Goal: Information Seeking & Learning: Learn about a topic

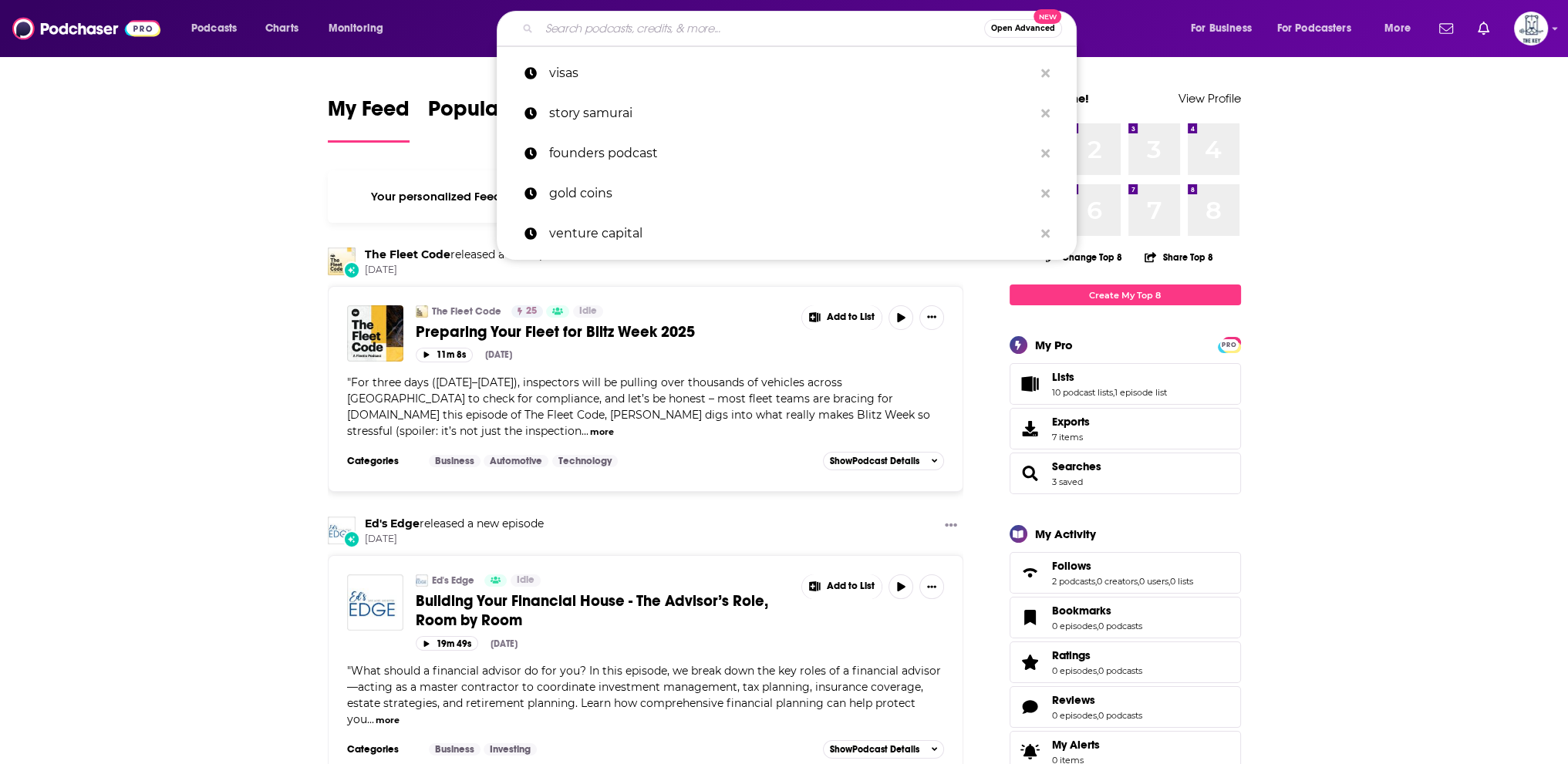
click at [658, 27] on input "Search podcasts, credits, & more..." at bounding box center [761, 28] width 445 height 25
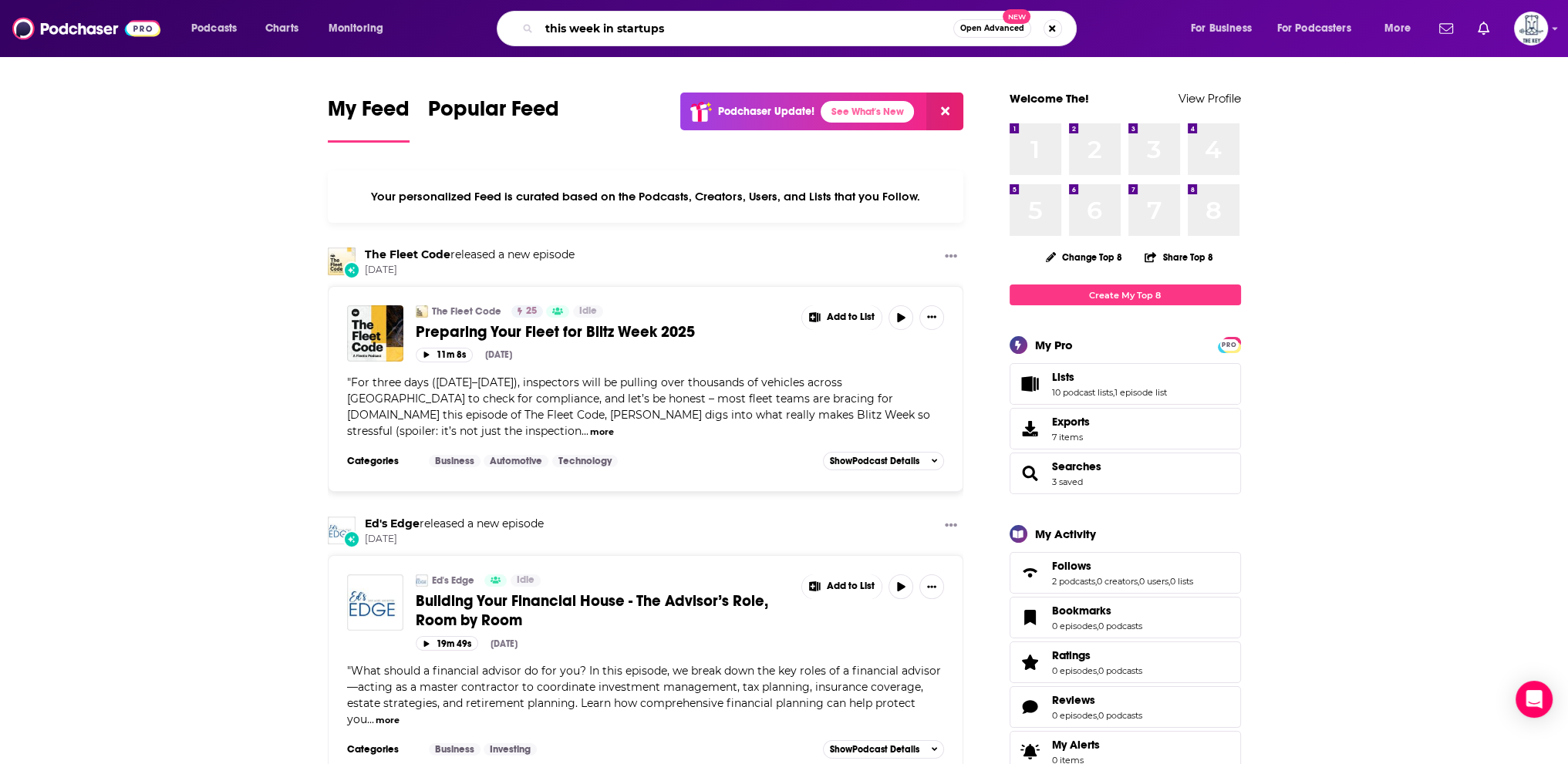
type input "this week in startups"
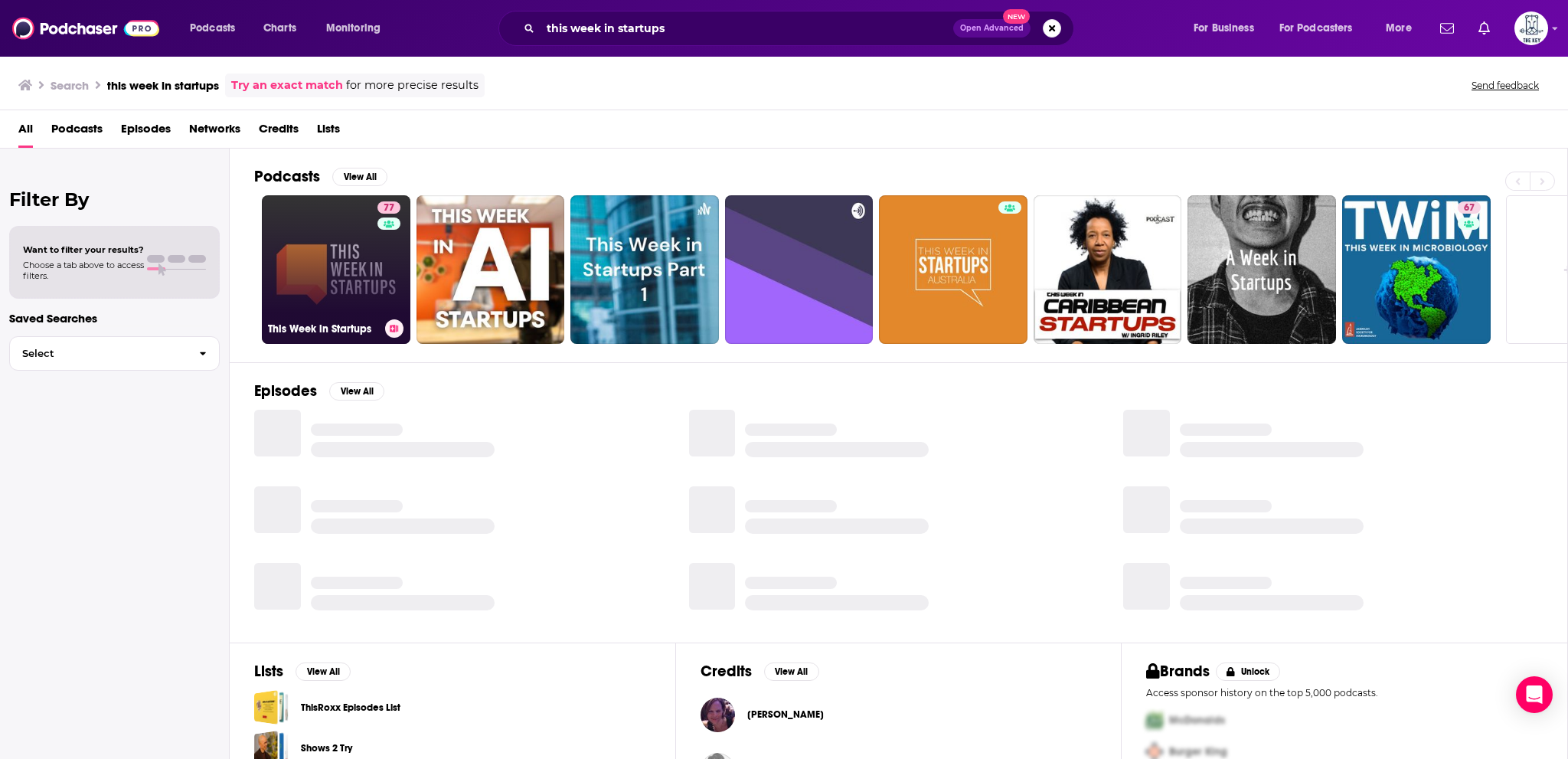
click at [367, 259] on link "77 This Week in Startups" at bounding box center [336, 270] width 149 height 149
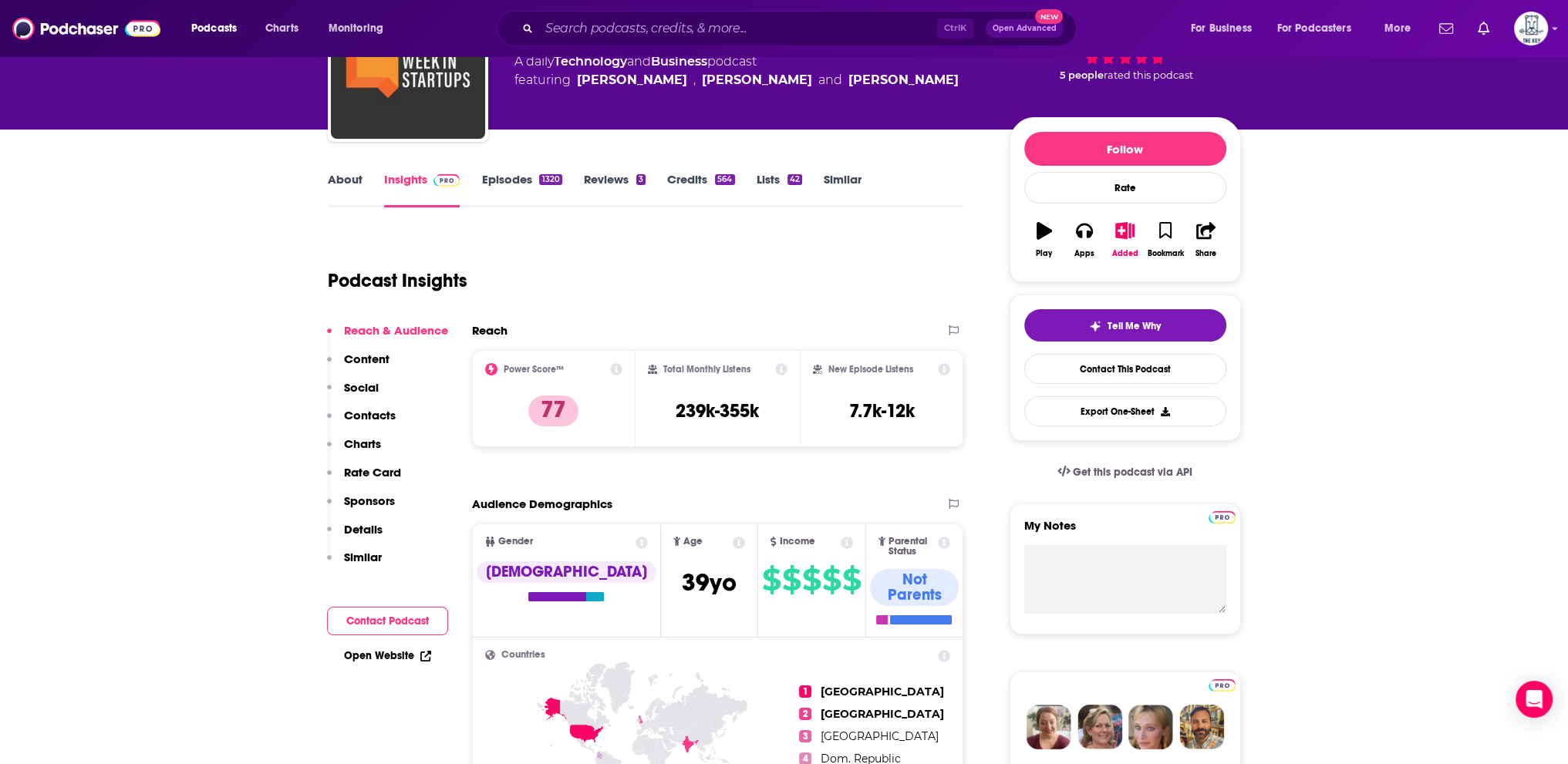
scroll to position [154, 0]
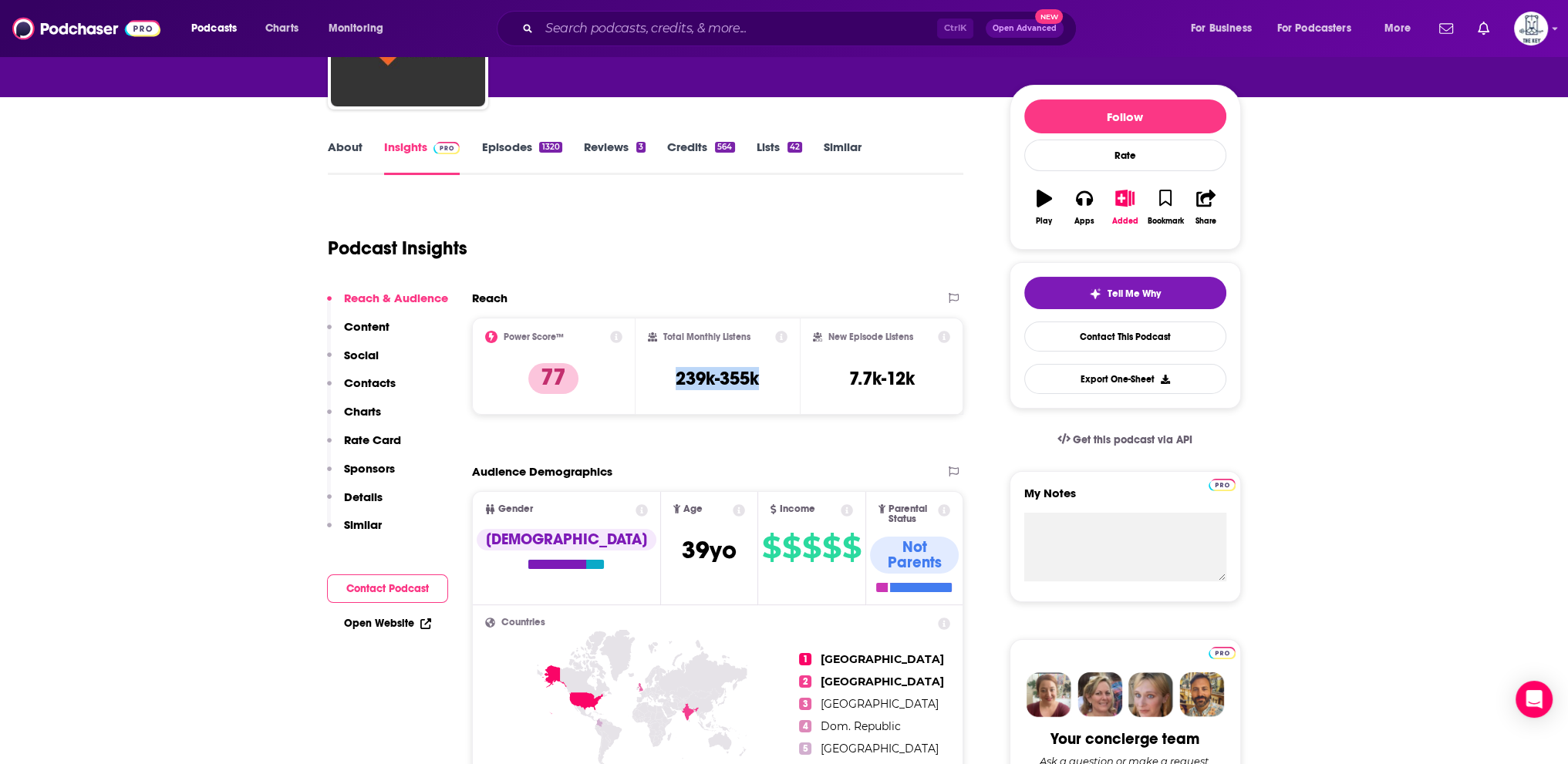
drag, startPoint x: 657, startPoint y: 377, endPoint x: 775, endPoint y: 378, distance: 118.0
click at [775, 378] on div "Total Monthly Listens 239k-355k" at bounding box center [718, 366] width 140 height 71
drag, startPoint x: 833, startPoint y: 378, endPoint x: 925, endPoint y: 375, distance: 92.0
click at [925, 375] on div "New Episode Listens 7.7k-12k" at bounding box center [882, 366] width 138 height 71
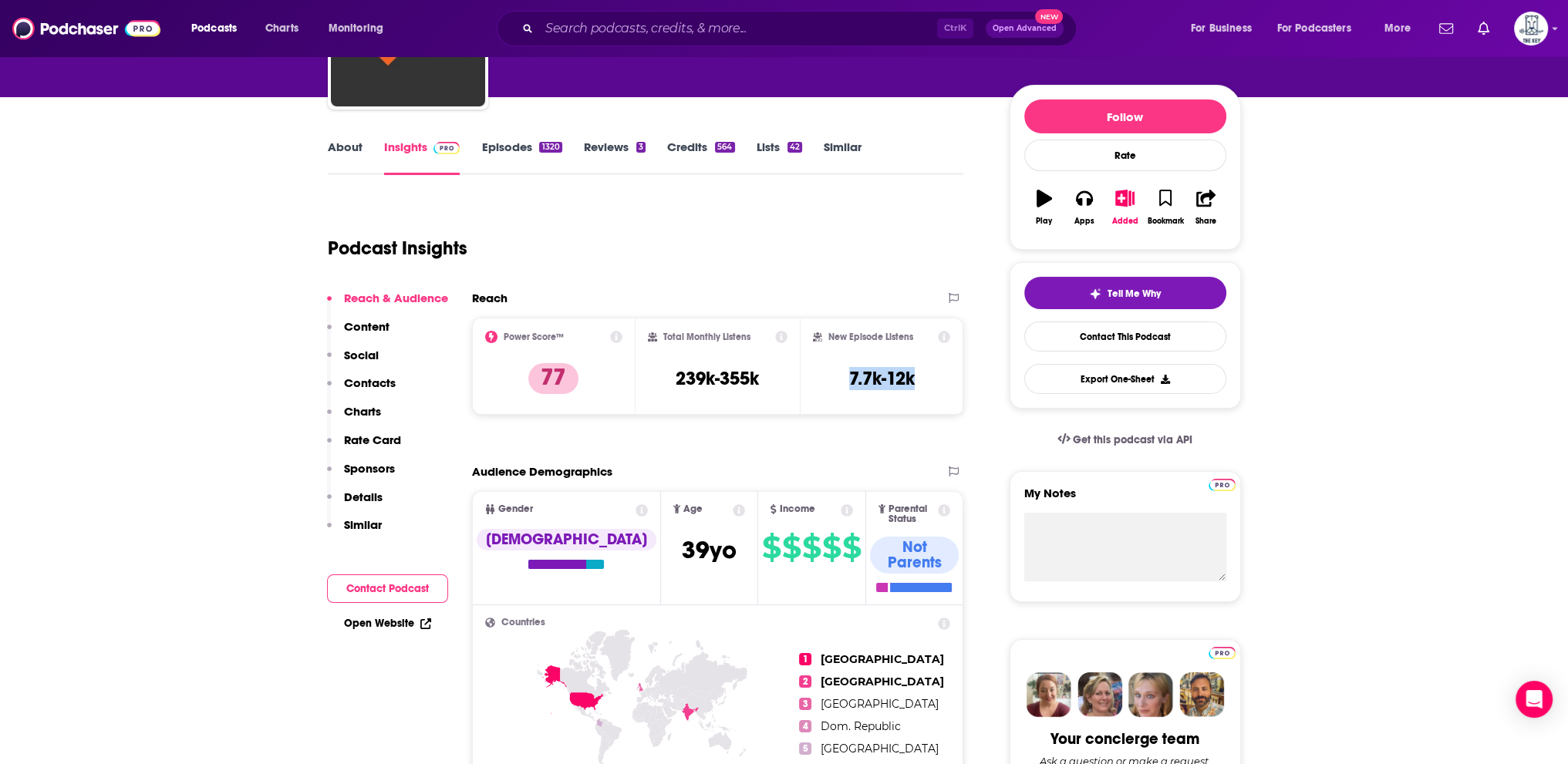
click at [925, 375] on div "New Episode Listens 7.7k-12k" at bounding box center [882, 366] width 138 height 71
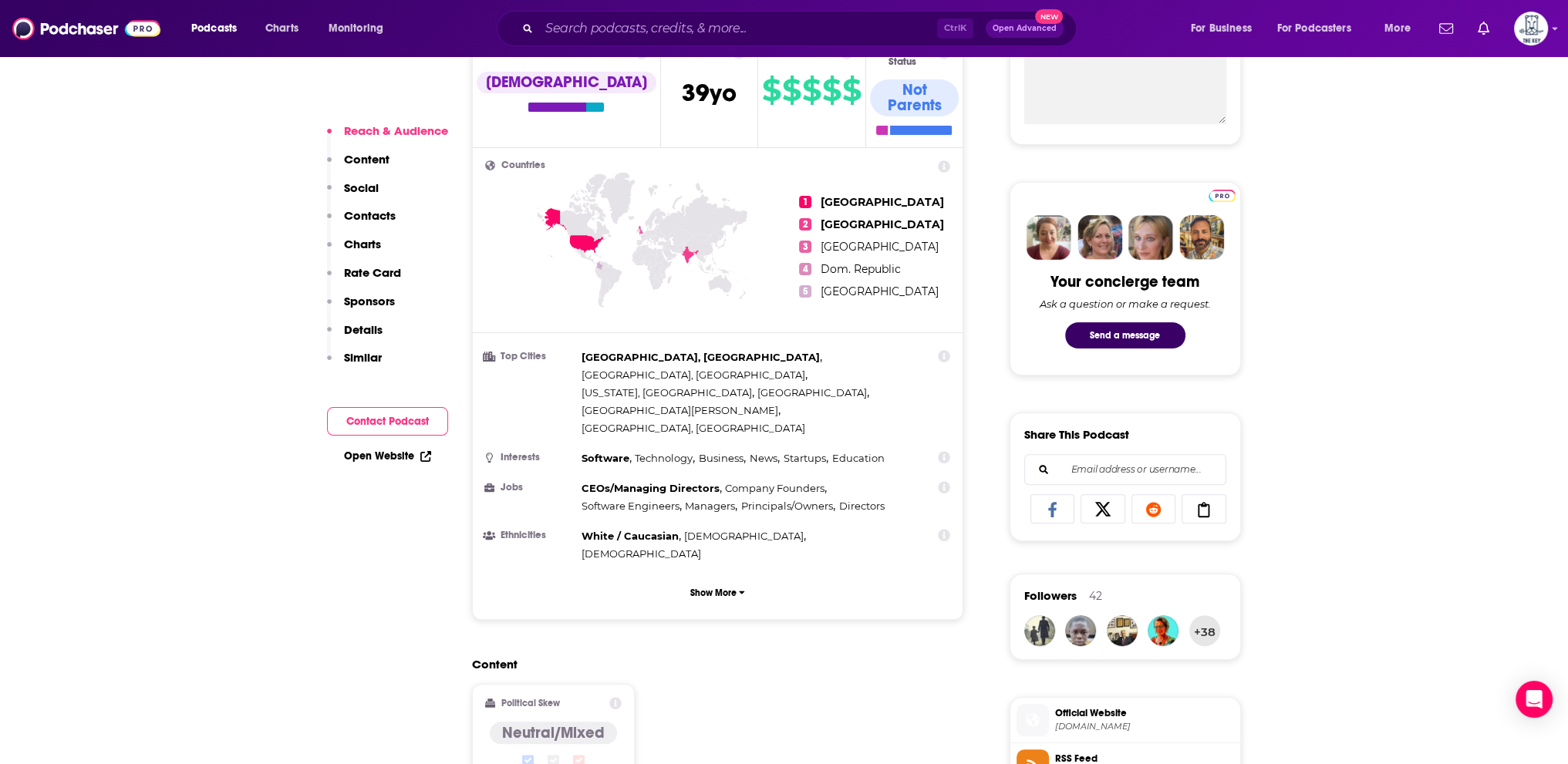
scroll to position [617, 0]
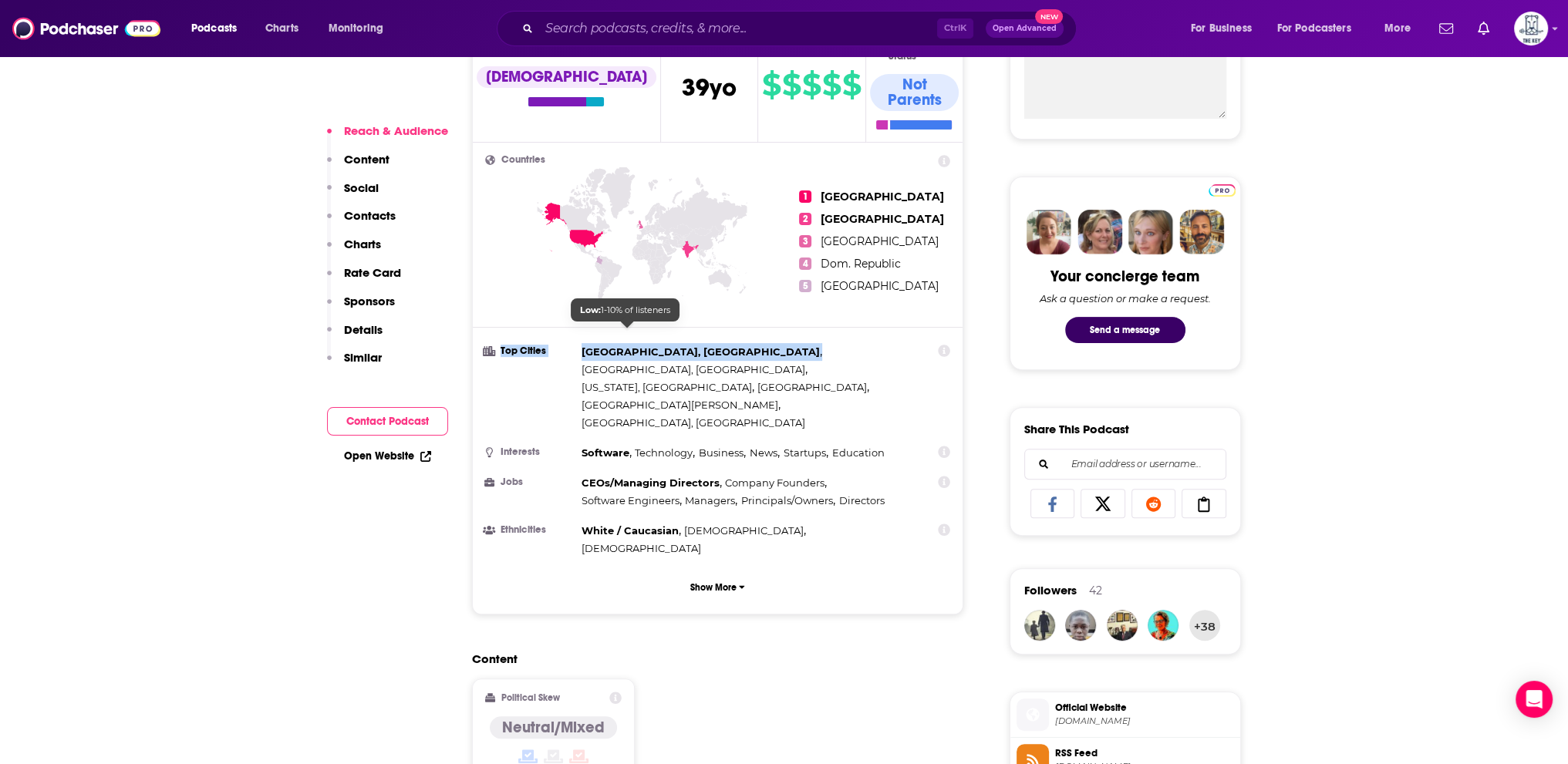
drag, startPoint x: 572, startPoint y: 333, endPoint x: 676, endPoint y: 333, distance: 104.0
click at [676, 343] on li "Top Cities [GEOGRAPHIC_DATA], [GEOGRAPHIC_DATA] , [GEOGRAPHIC_DATA], [GEOGRAPHI…" at bounding box center [718, 387] width 466 height 88
click at [676, 343] on span "[GEOGRAPHIC_DATA], [GEOGRAPHIC_DATA] ," at bounding box center [701, 351] width 241 height 18
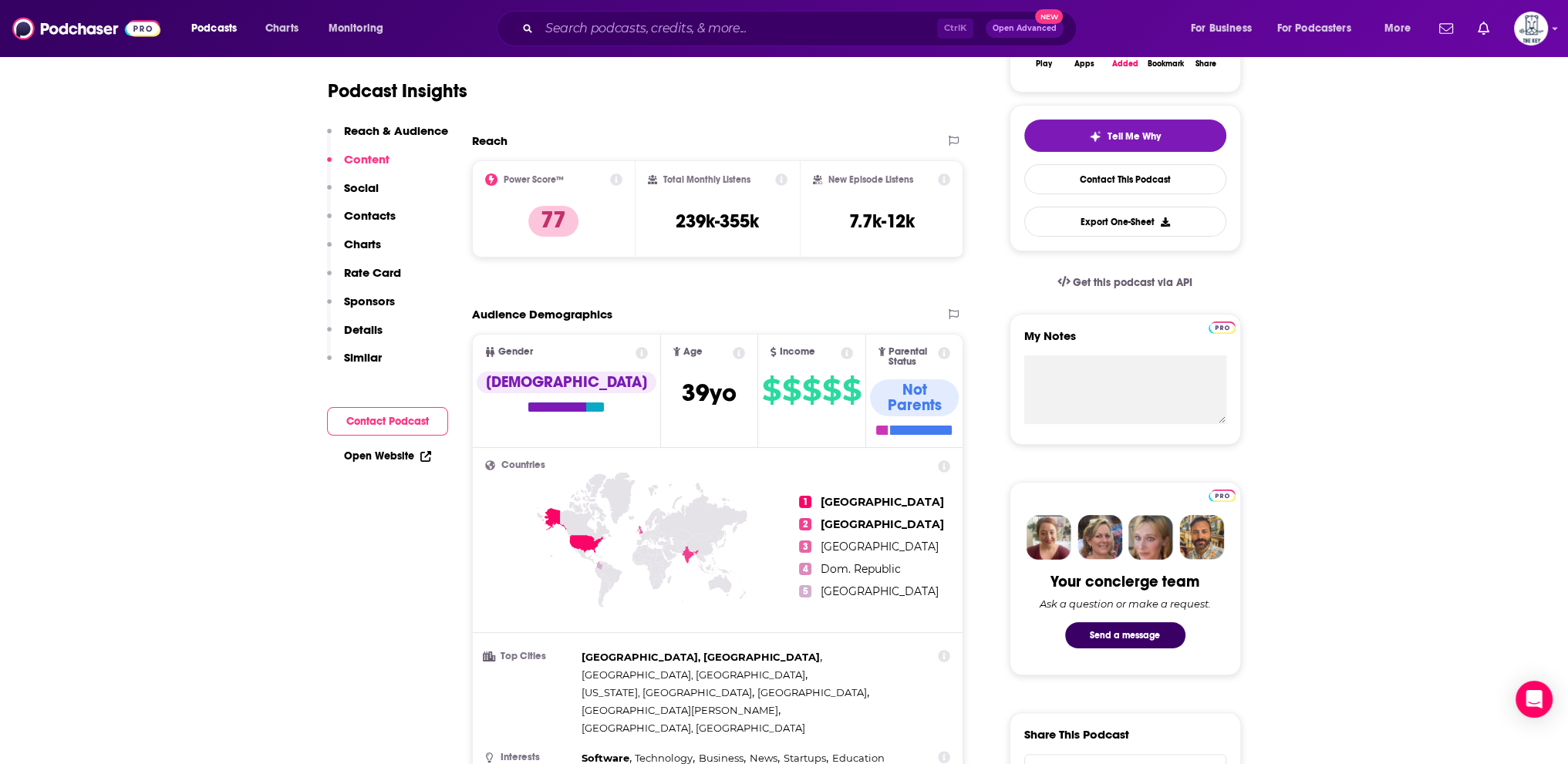
scroll to position [0, 0]
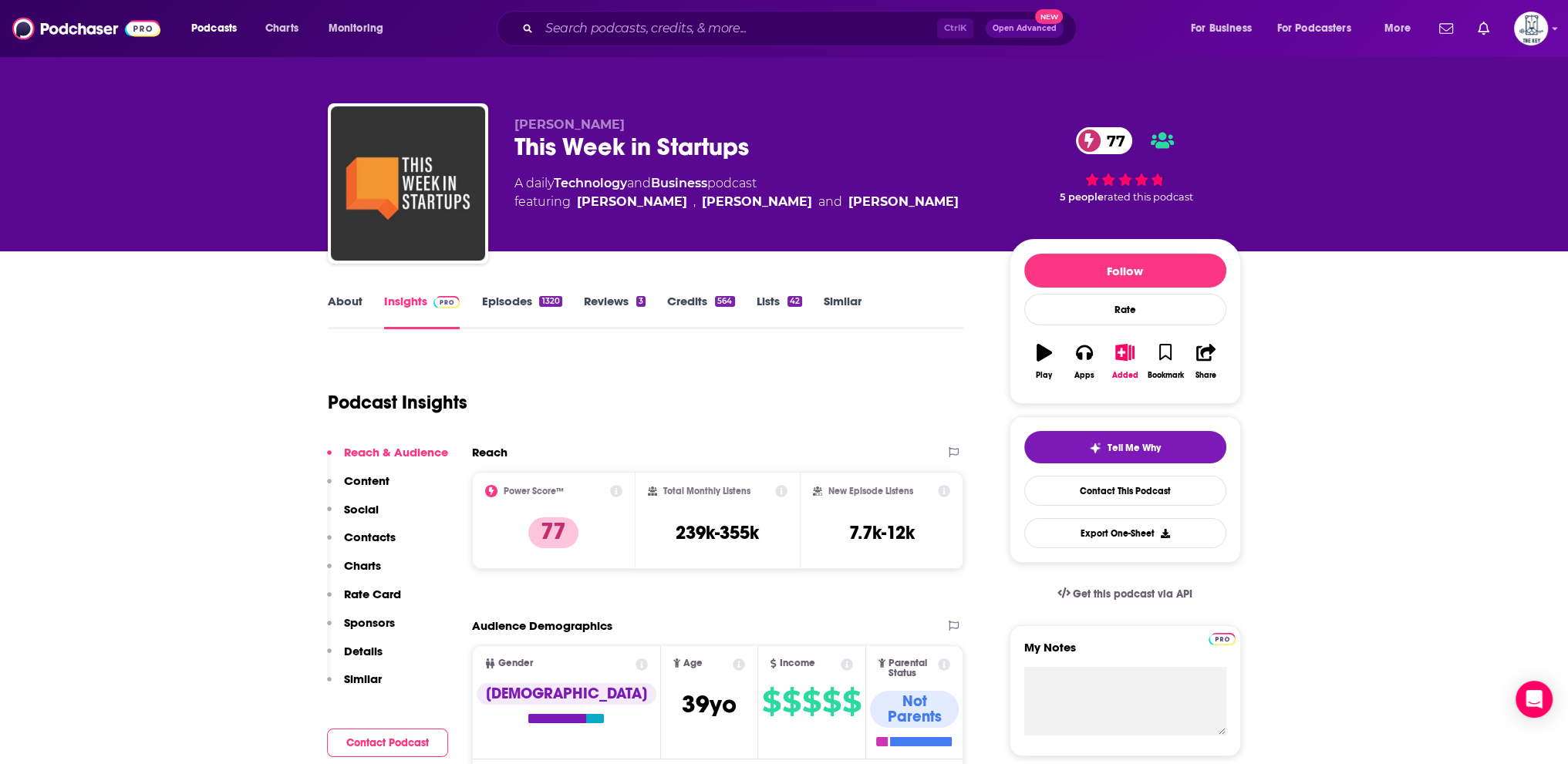
click at [342, 307] on link "About" at bounding box center [345, 311] width 35 height 36
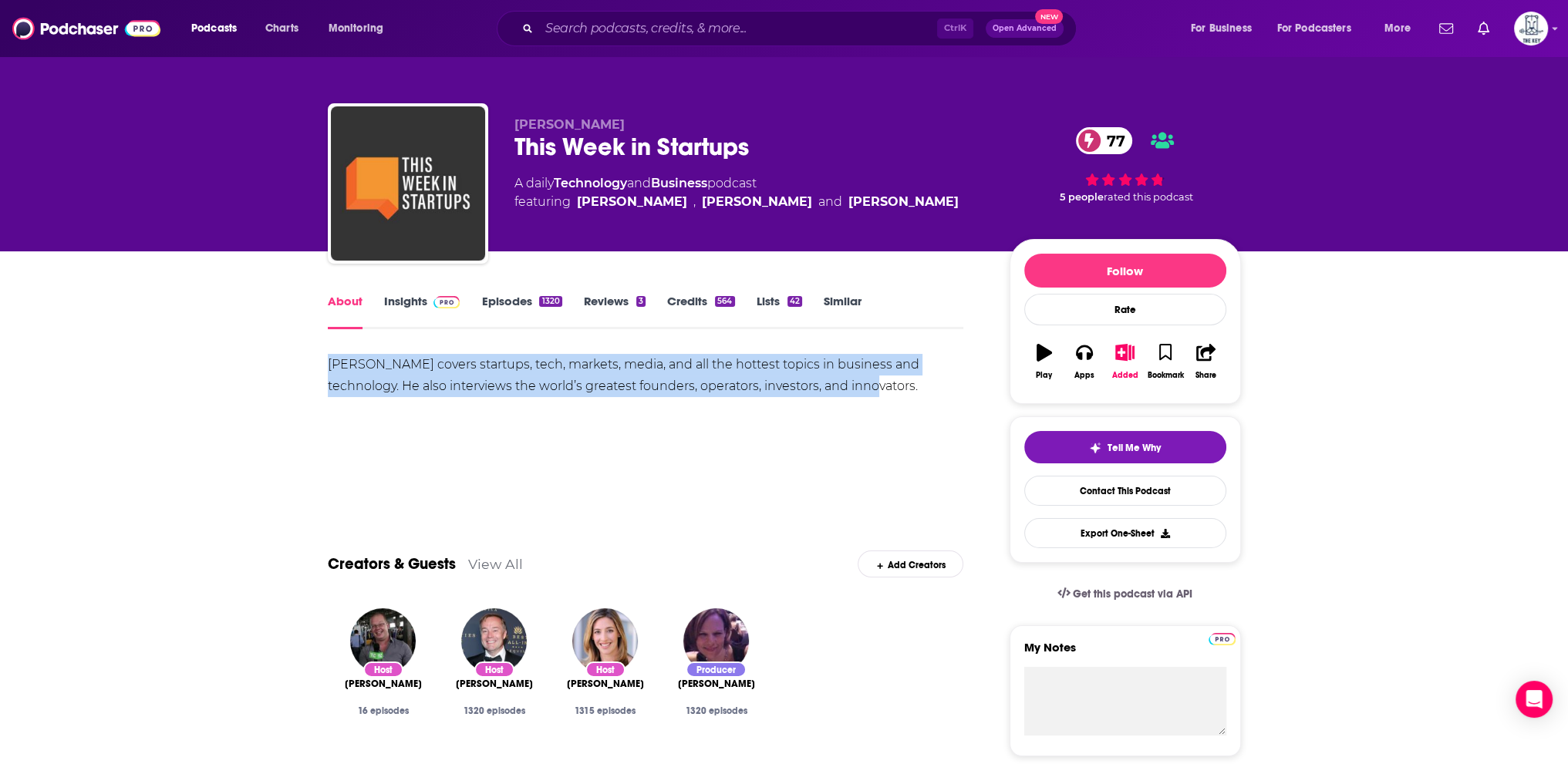
drag, startPoint x: 327, startPoint y: 363, endPoint x: 893, endPoint y: 383, distance: 566.4
click at [868, 382] on div "[PERSON_NAME] covers startups, tech, markets, media, and all the hottest topics…" at bounding box center [646, 375] width 637 height 43
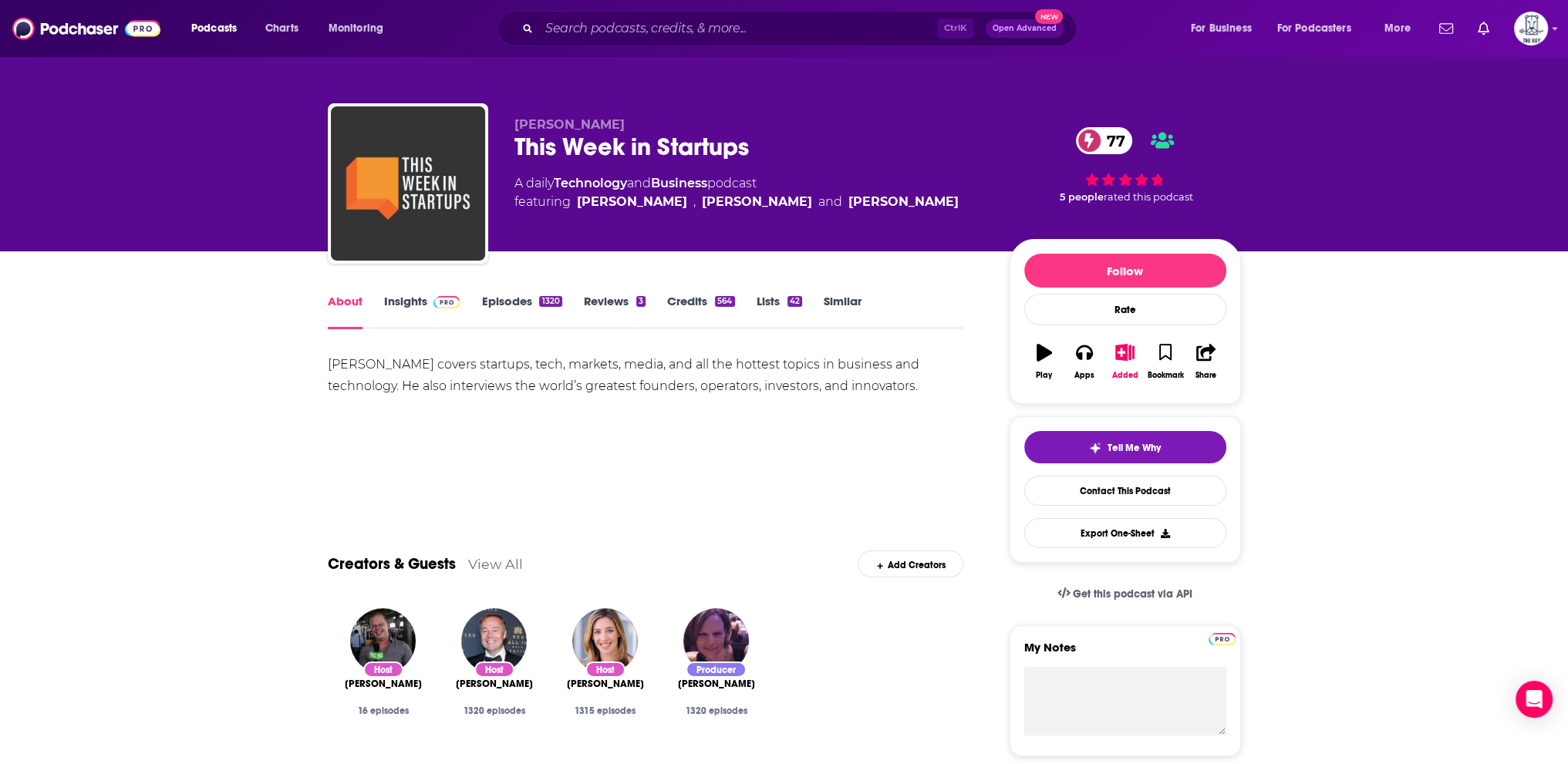
click at [897, 382] on div "[PERSON_NAME] covers startups, tech, markets, media, and all the hottest topics…" at bounding box center [646, 375] width 637 height 43
